Goal: Task Accomplishment & Management: Manage account settings

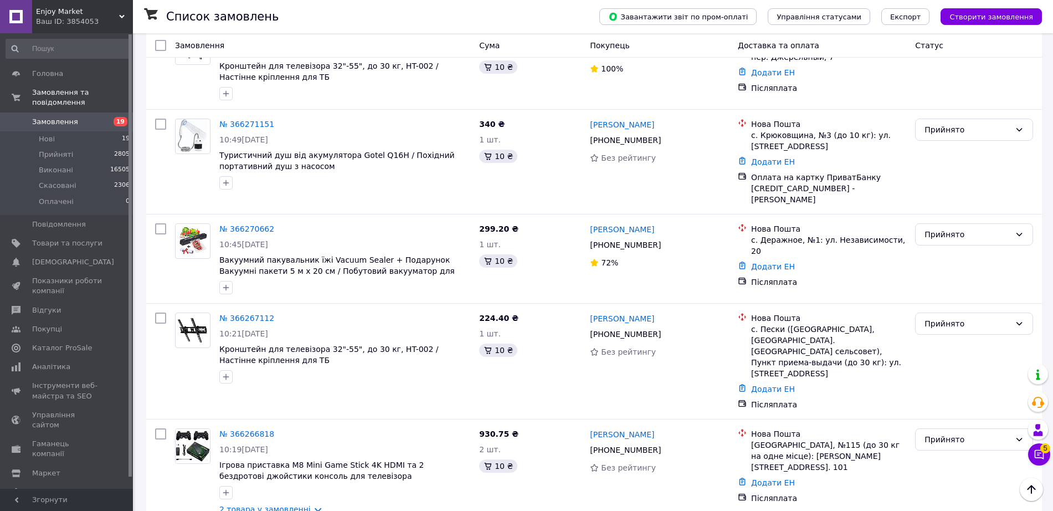
scroll to position [2077, 0]
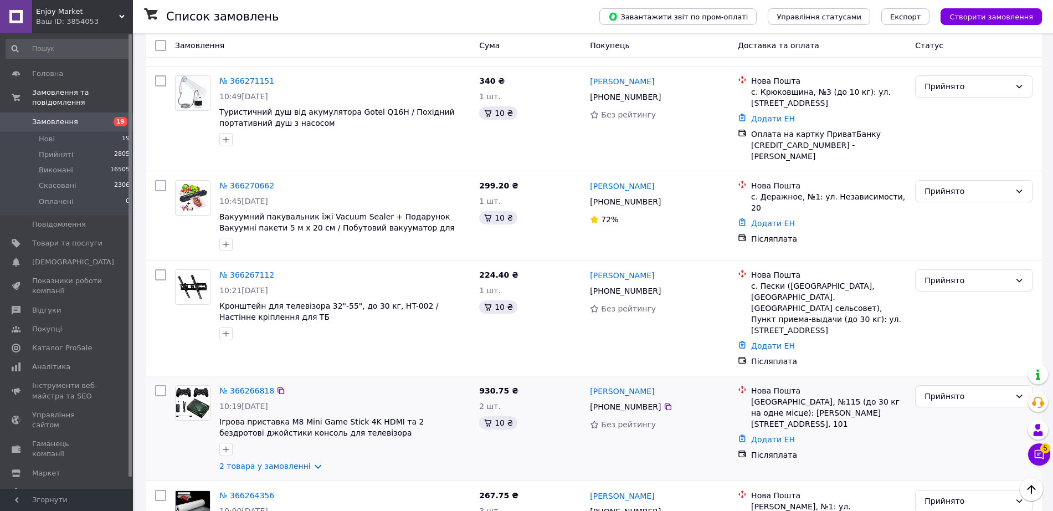
click at [299, 380] on div "№ 366266818 10:19, 12.10.2025 Ігрова приставка M8 Mini Game Stick 4K HDMI та 2 …" at bounding box center [345, 427] width 260 height 95
click at [296, 461] on link "2 товара у замовленні" at bounding box center [264, 465] width 91 height 9
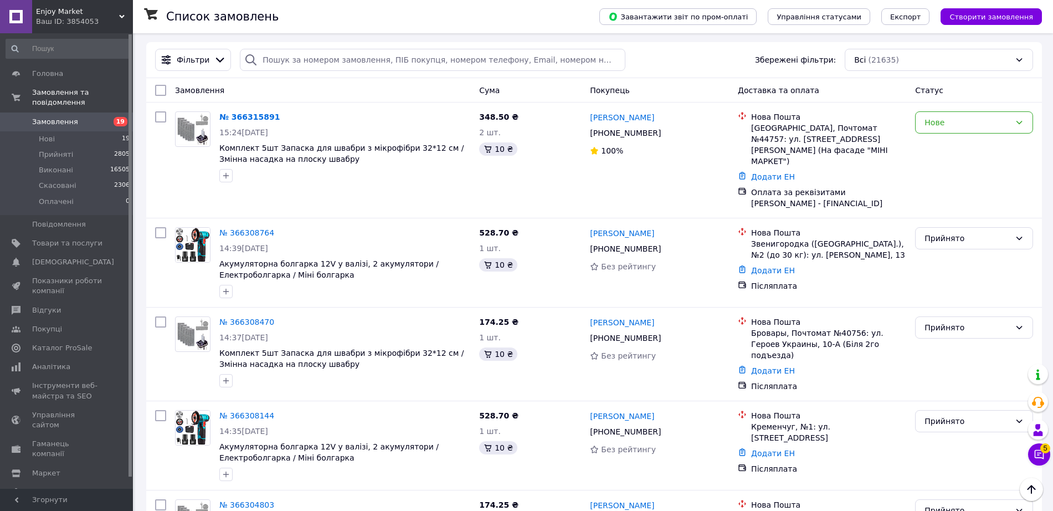
scroll to position [0, 0]
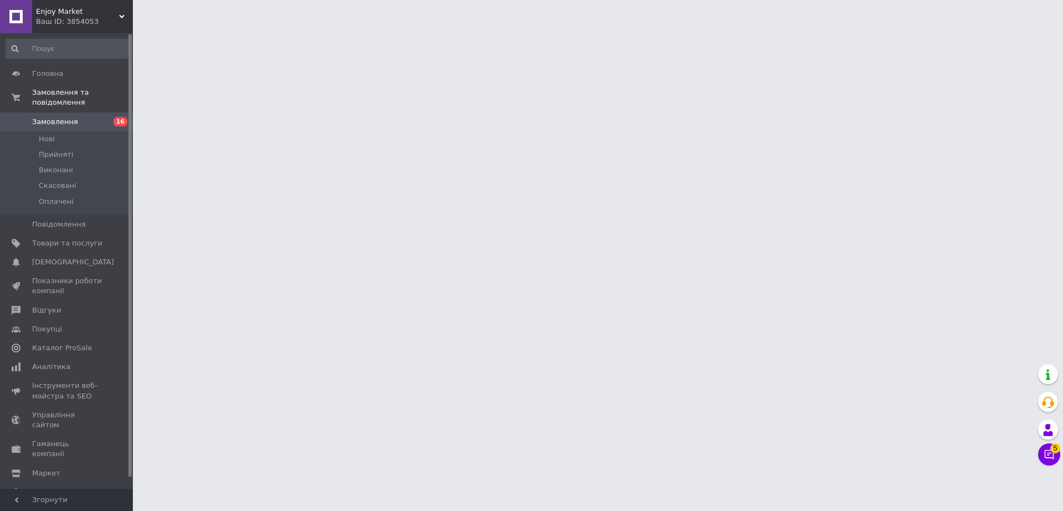
click at [1045, 457] on icon at bounding box center [1049, 454] width 11 height 11
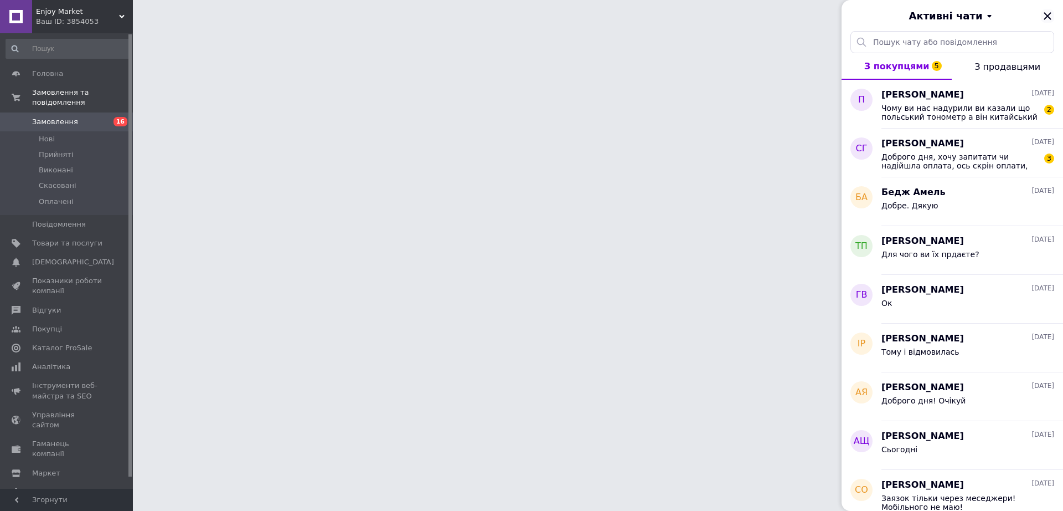
click at [1048, 17] on div "Активні чати" at bounding box center [953, 15] width 222 height 31
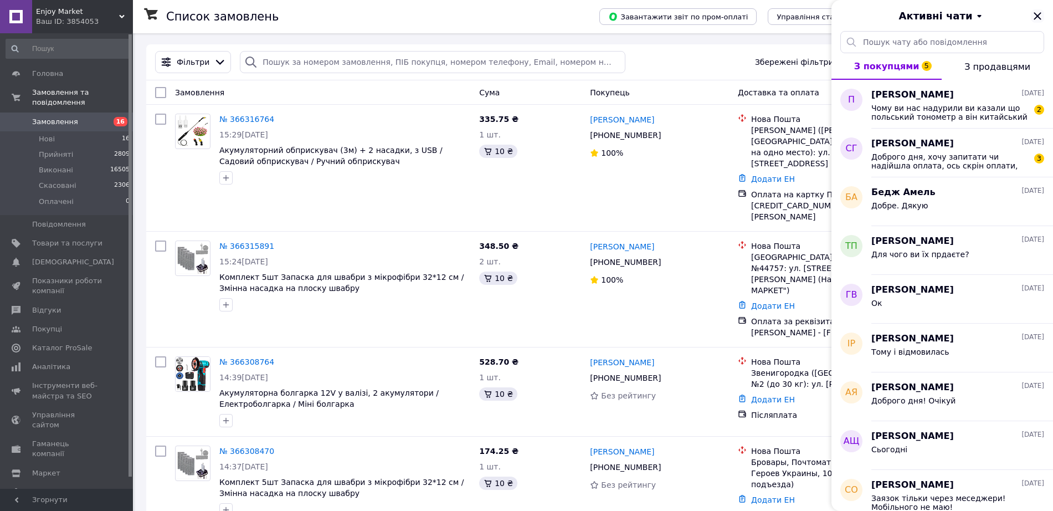
click at [1038, 18] on icon "Закрити" at bounding box center [1036, 15] width 7 height 7
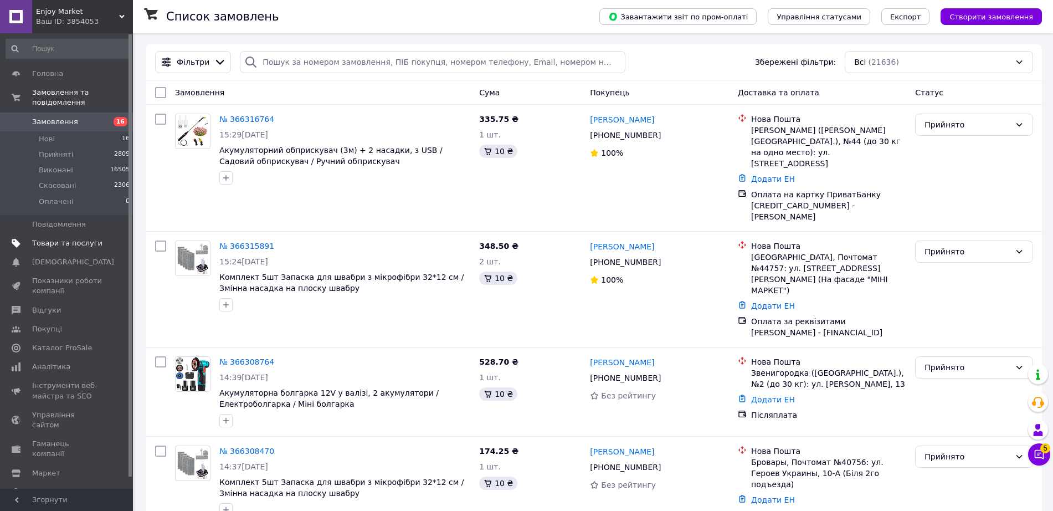
click at [73, 238] on span "Товари та послуги" at bounding box center [67, 243] width 70 height 10
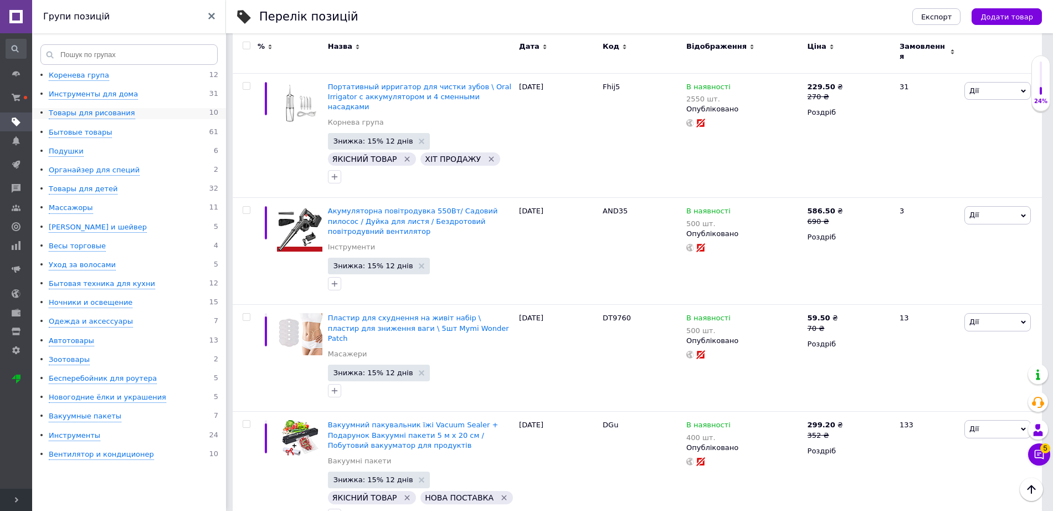
scroll to position [3936, 0]
click at [15, 495] on span "Розгорнути" at bounding box center [16, 499] width 32 height 22
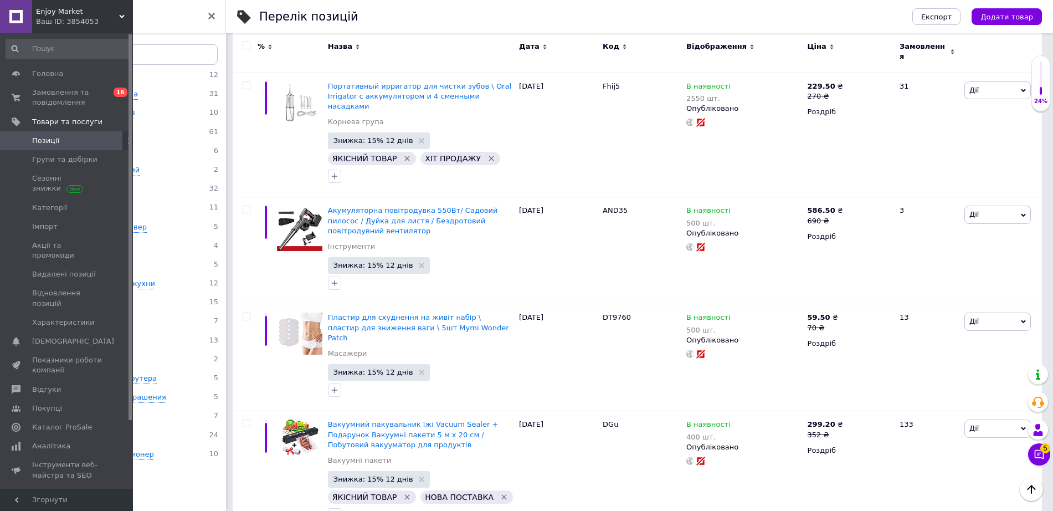
click at [83, 14] on span "Enjoy Market" at bounding box center [77, 12] width 83 height 10
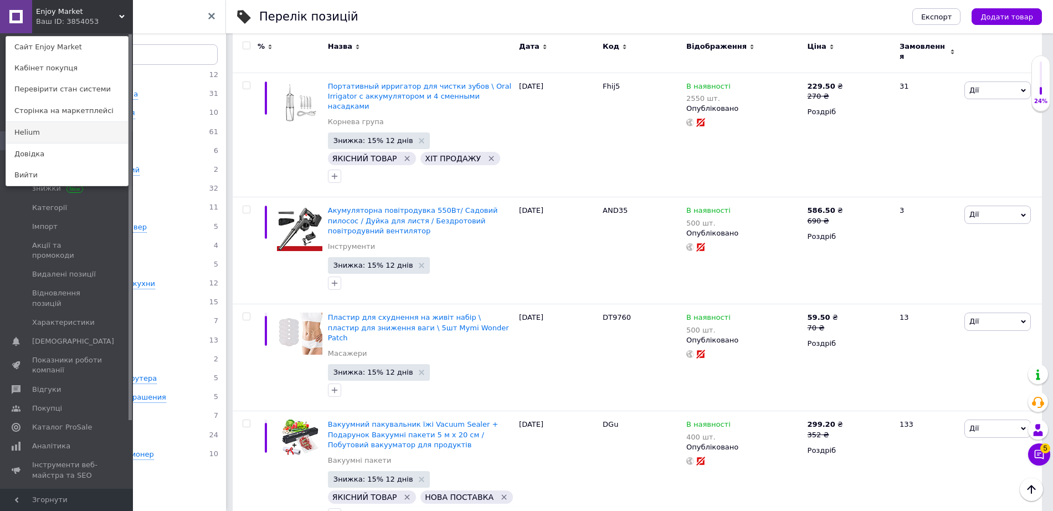
click at [52, 136] on link "Helium" at bounding box center [67, 132] width 122 height 21
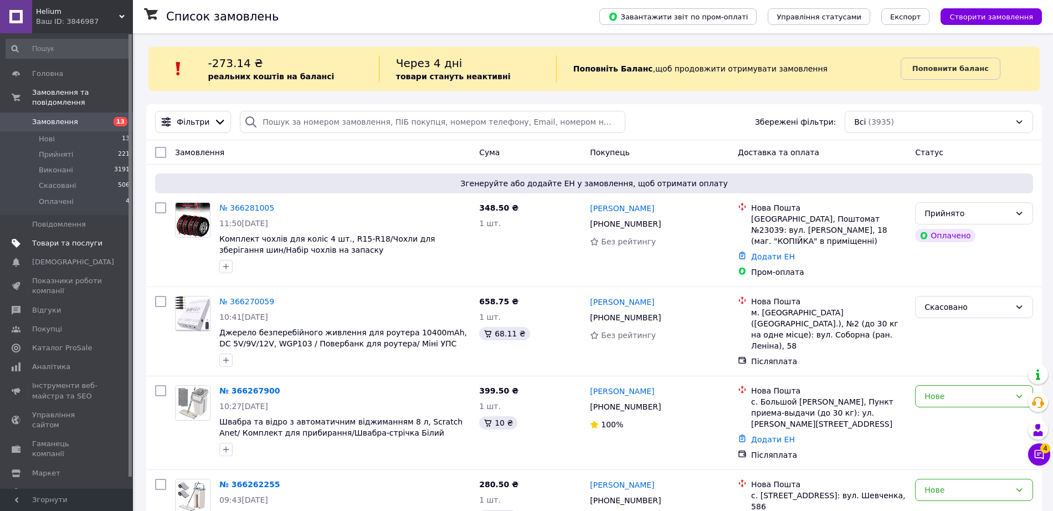
click at [65, 238] on span "Товари та послуги" at bounding box center [67, 243] width 70 height 10
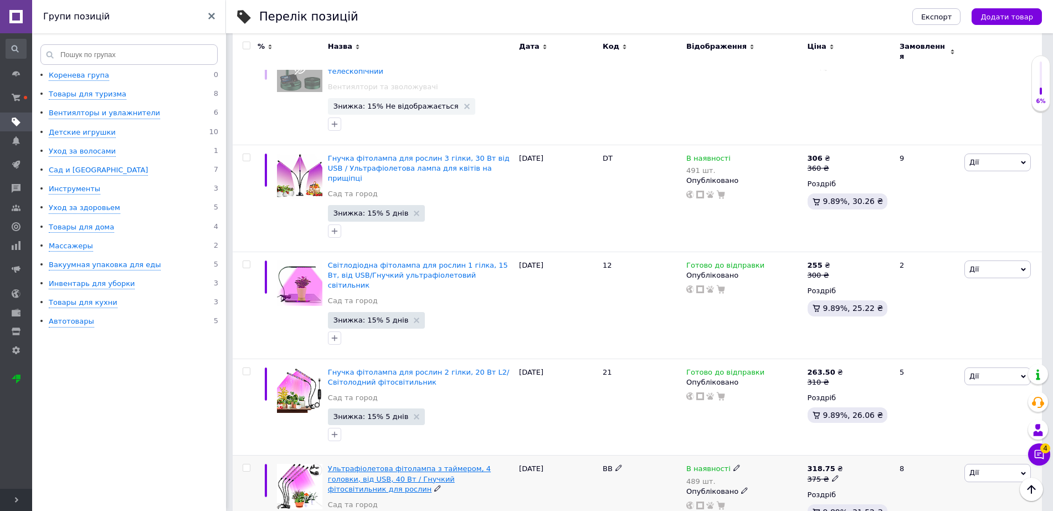
scroll to position [5469, 0]
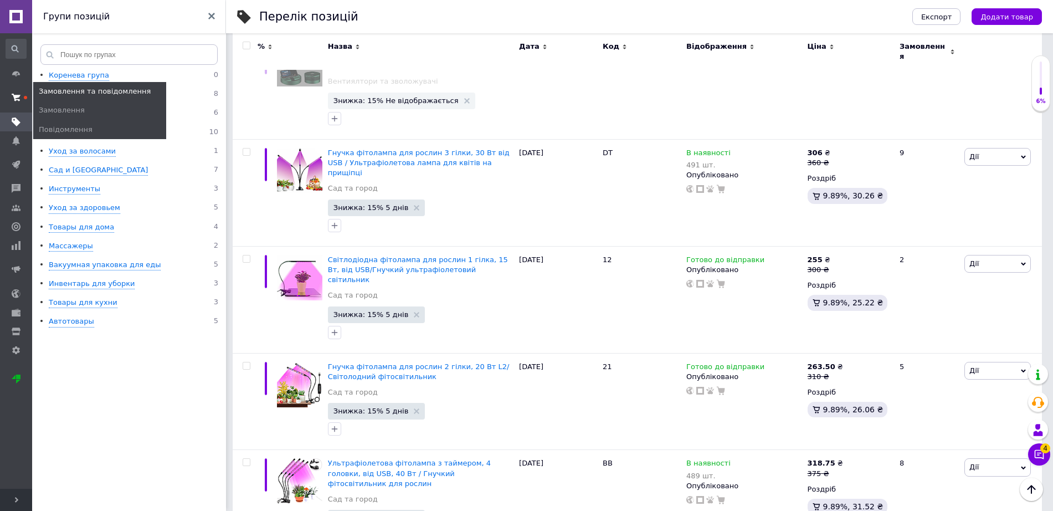
click at [13, 97] on icon at bounding box center [16, 97] width 9 height 9
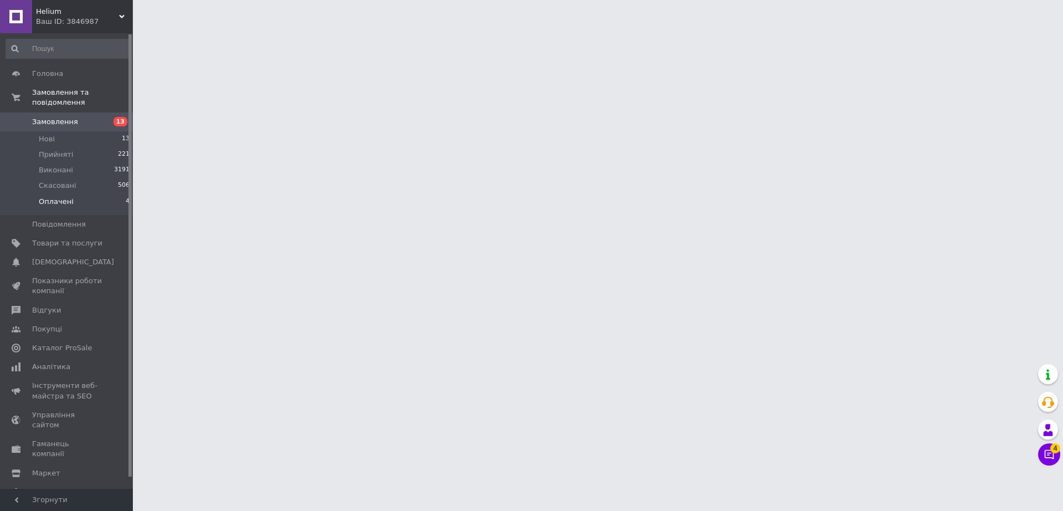
click at [99, 194] on li "Оплачені 4" at bounding box center [68, 204] width 136 height 21
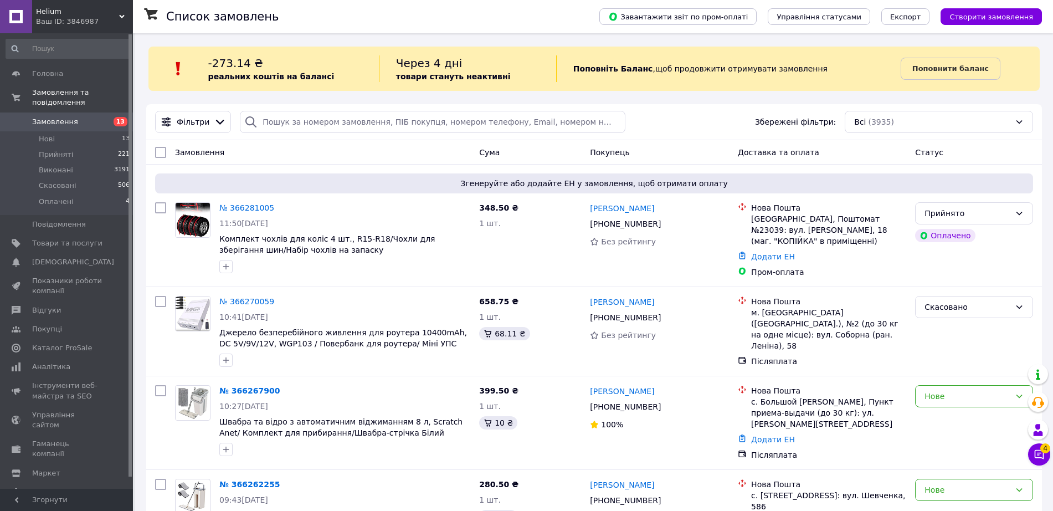
click at [73, 19] on div "Ваш ID: 3846987" at bounding box center [84, 22] width 97 height 10
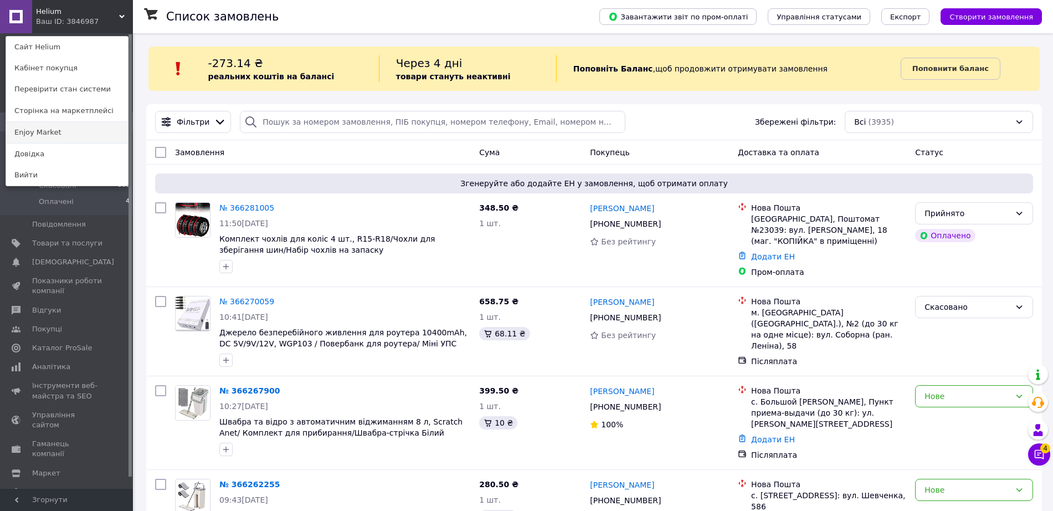
click at [61, 126] on link "Enjoy Market" at bounding box center [67, 132] width 122 height 21
